Goal: Task Accomplishment & Management: Complete application form

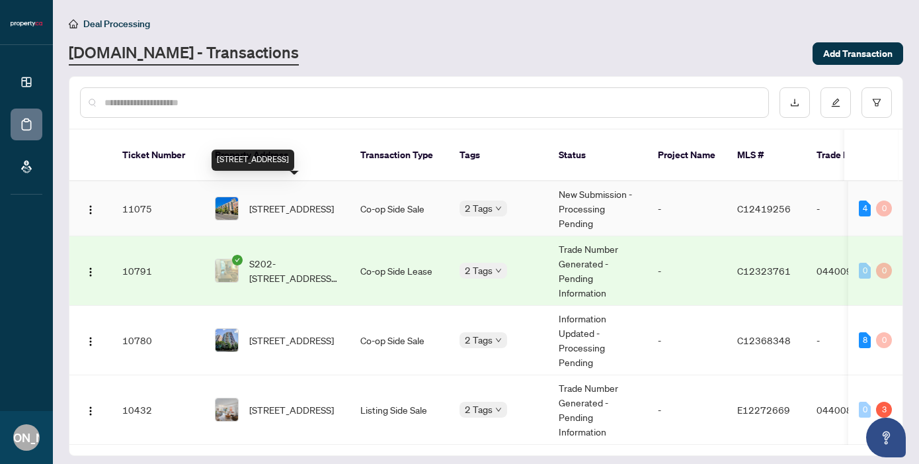
click at [290, 201] on span "[STREET_ADDRESS]" at bounding box center [291, 208] width 85 height 15
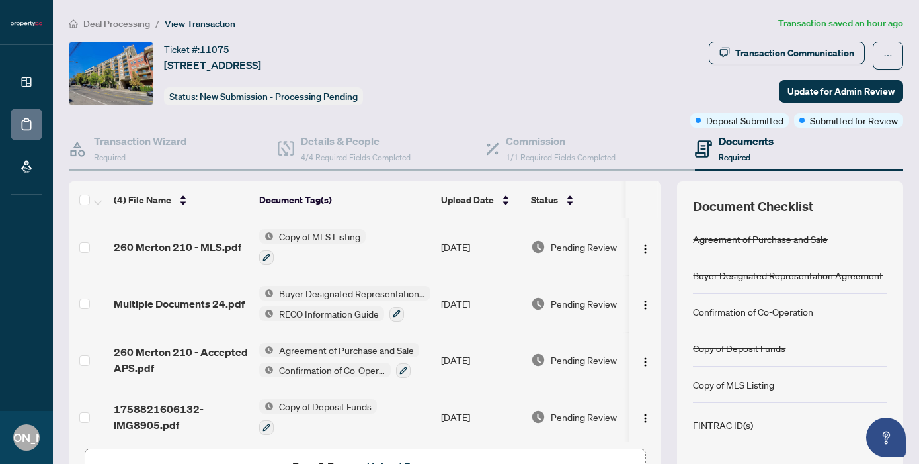
scroll to position [4, 0]
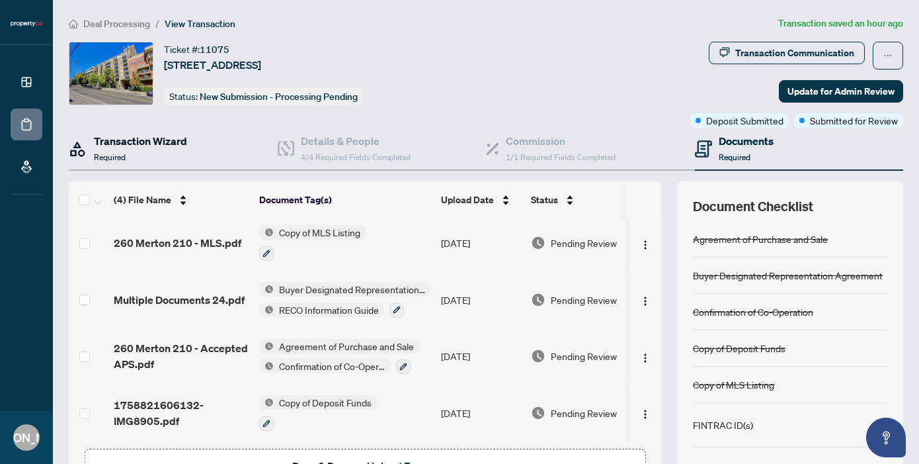
click at [148, 146] on h4 "Transaction Wizard" at bounding box center [140, 141] width 93 height 16
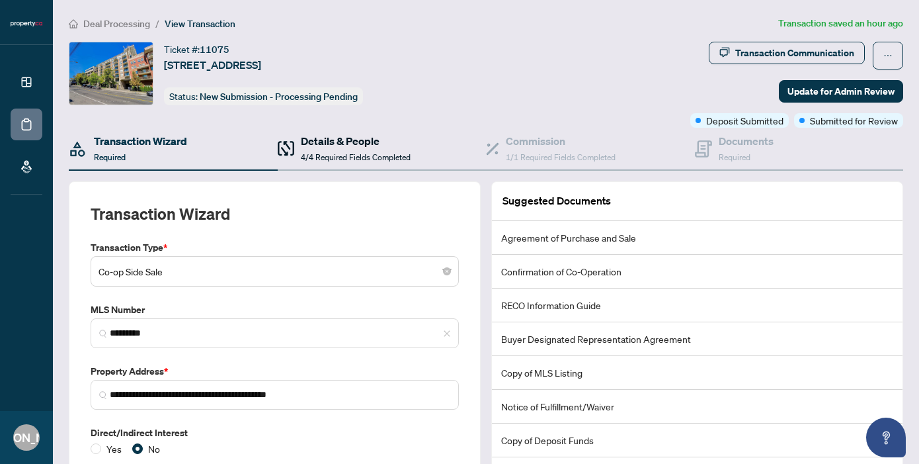
click at [337, 157] on span "4/4 Required Fields Completed" at bounding box center [356, 157] width 110 height 10
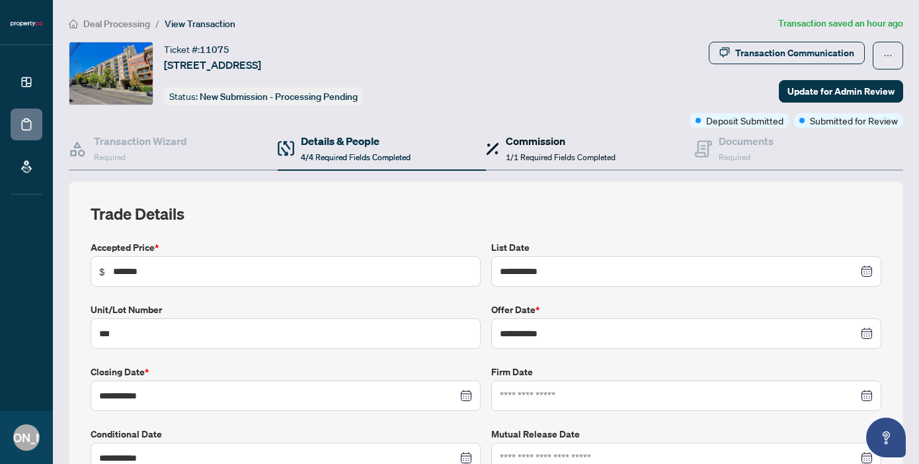
click at [534, 149] on div "Commission 1/1 Required Fields Completed" at bounding box center [561, 148] width 110 height 31
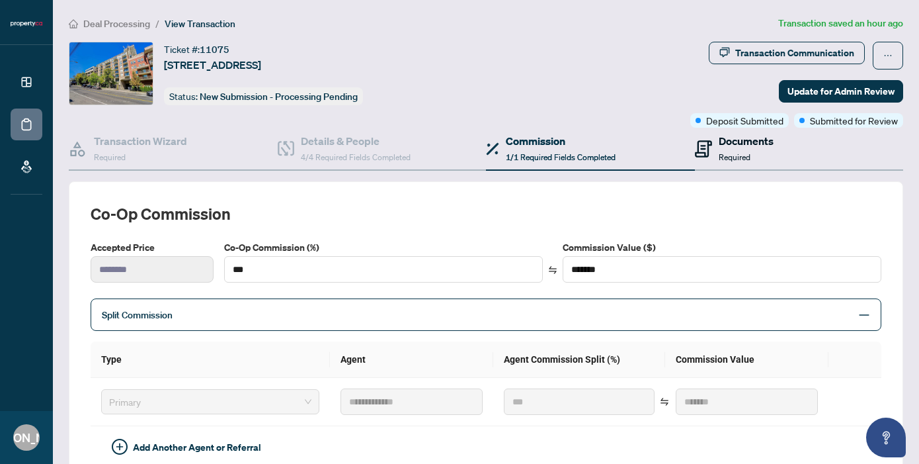
click at [720, 144] on h4 "Documents" at bounding box center [746, 141] width 55 height 16
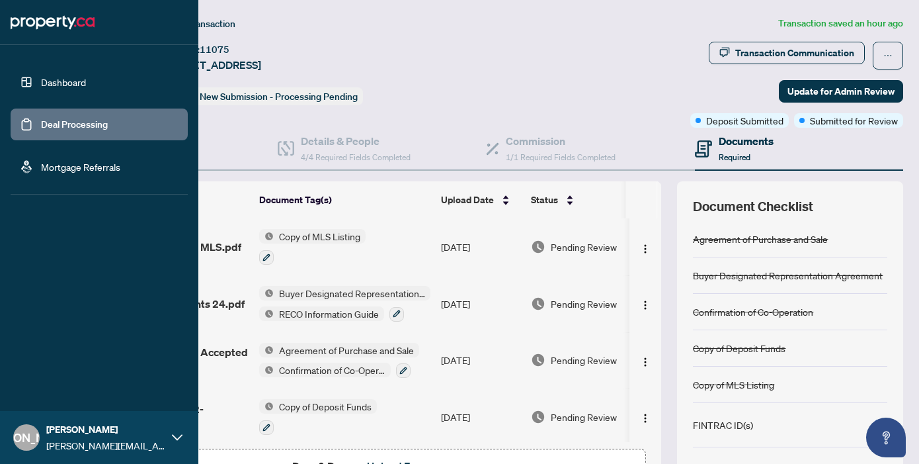
click at [64, 118] on link "Deal Processing" at bounding box center [74, 124] width 67 height 12
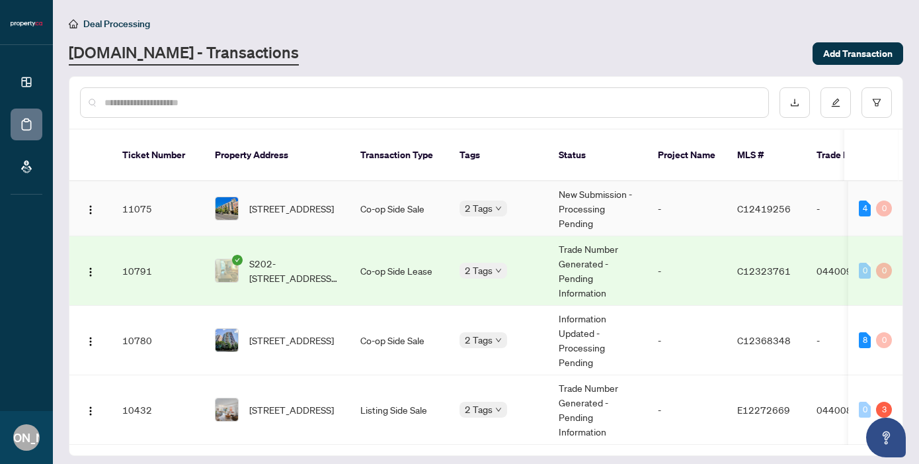
click at [356, 189] on td "Co-op Side Sale" at bounding box center [399, 208] width 99 height 55
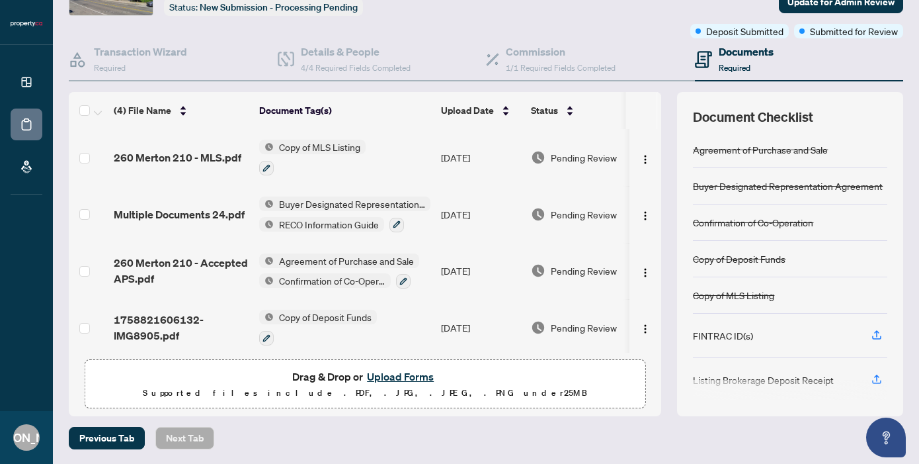
scroll to position [84, 0]
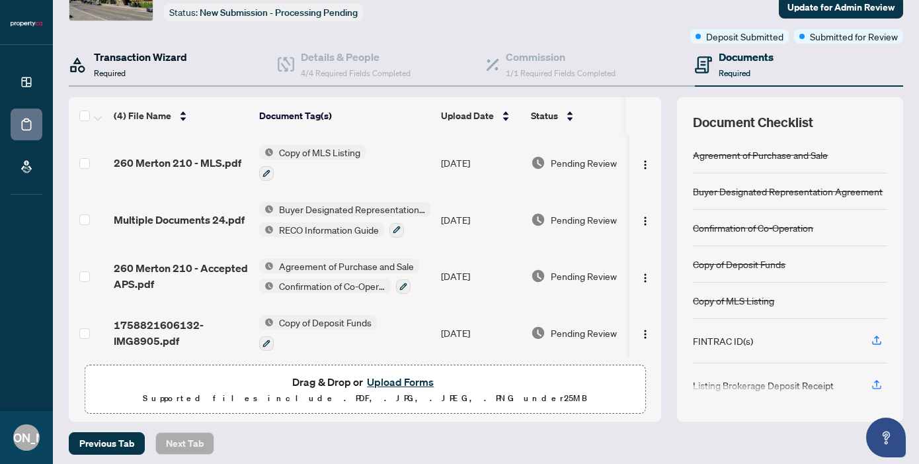
click at [159, 58] on h4 "Transaction Wizard" at bounding box center [140, 57] width 93 height 16
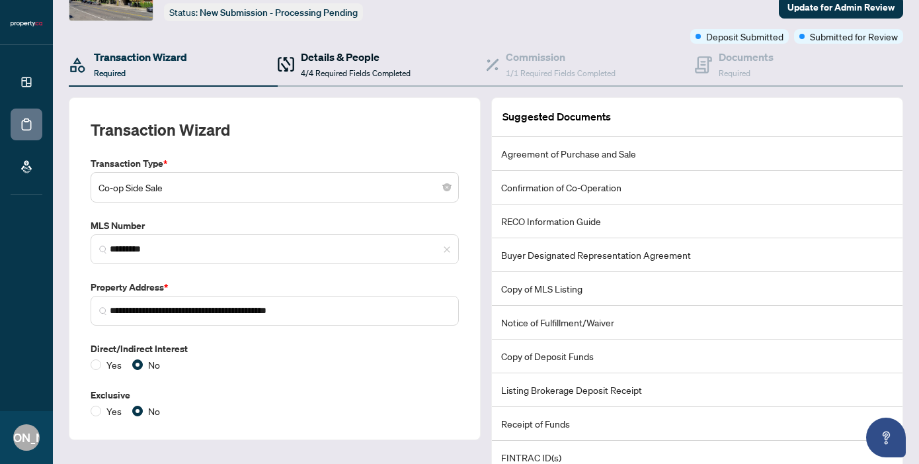
click at [319, 65] on div "Details & People 4/4 Required Fields Completed" at bounding box center [356, 64] width 110 height 31
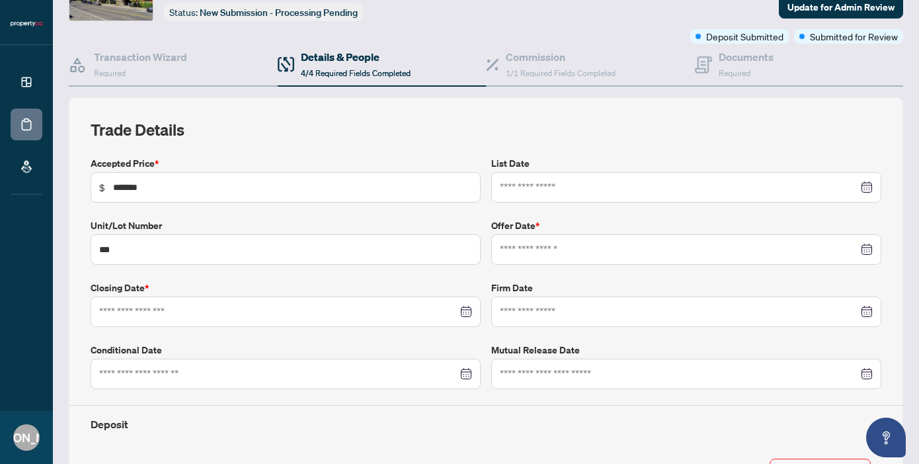
type input "**********"
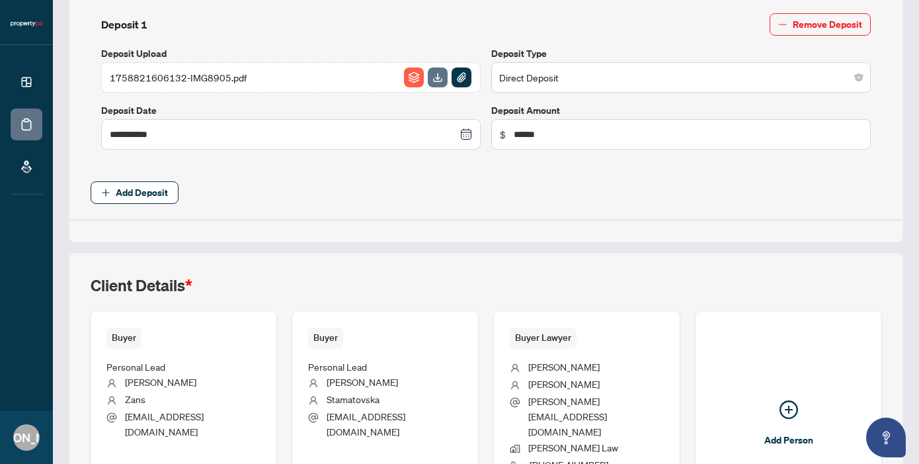
scroll to position [645, 0]
